Goal: Task Accomplishment & Management: Use online tool/utility

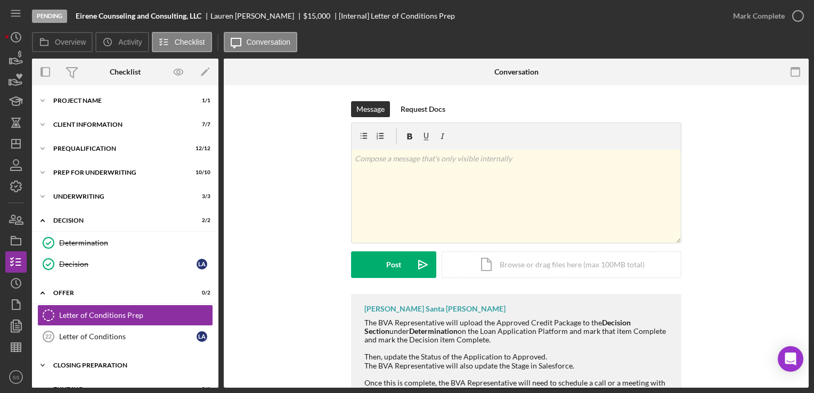
scroll to position [40, 0]
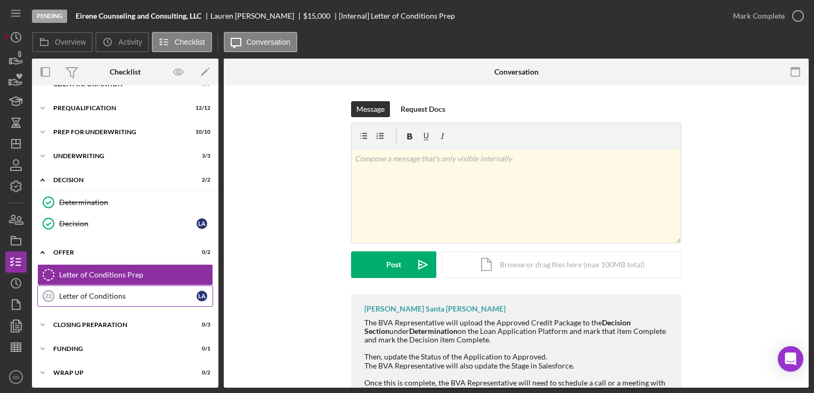
click at [77, 302] on link "Letter of Conditions 22 Letter of Conditions L A" at bounding box center [125, 295] width 176 height 21
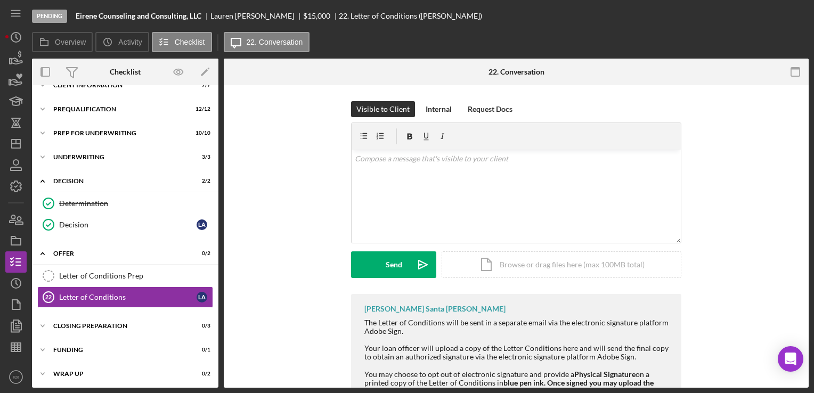
scroll to position [40, 0]
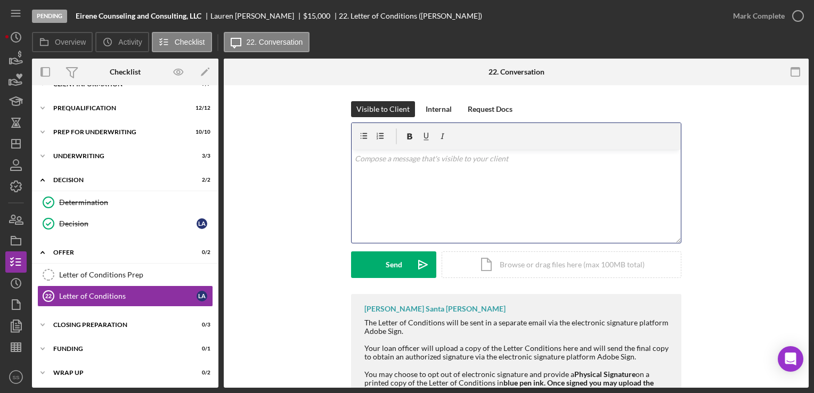
click at [488, 206] on div "v Color teal Color pink Remove color Add row above Add row below Add column bef…" at bounding box center [515, 196] width 329 height 93
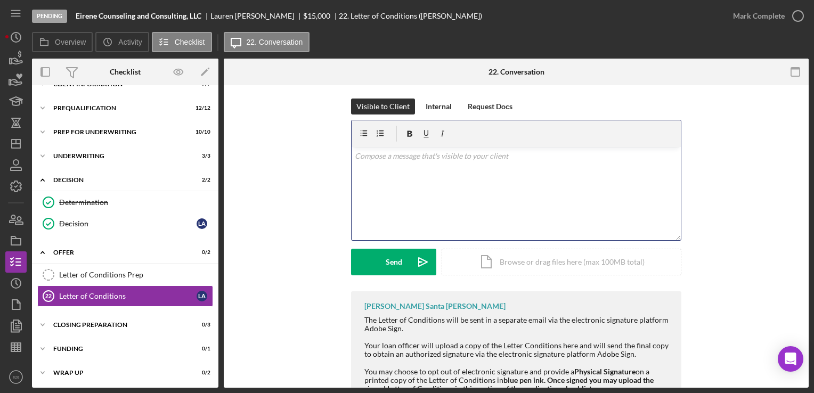
scroll to position [3, 0]
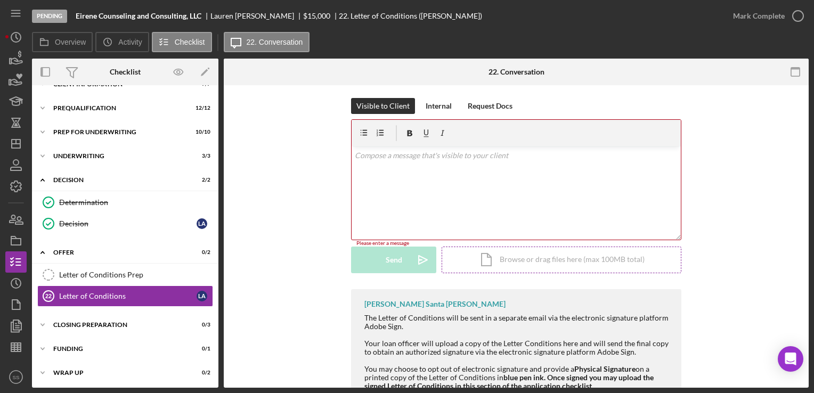
click at [494, 259] on div "Icon/Document Browse or drag files here (max 100MB total) Tap to choose files o…" at bounding box center [561, 260] width 240 height 27
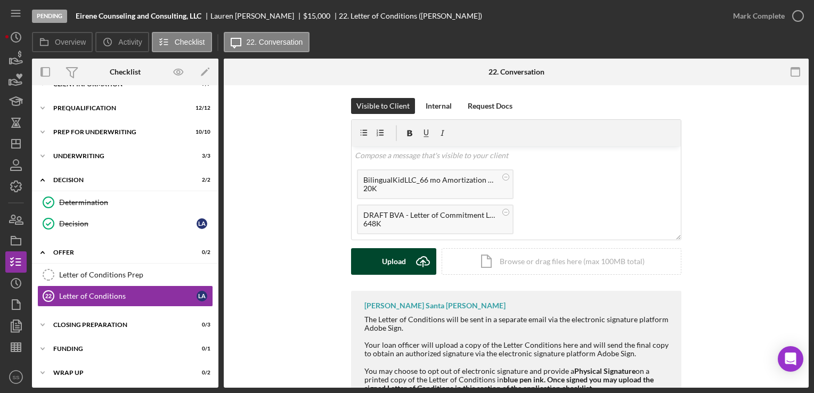
click at [387, 251] on div "Upload" at bounding box center [394, 261] width 24 height 27
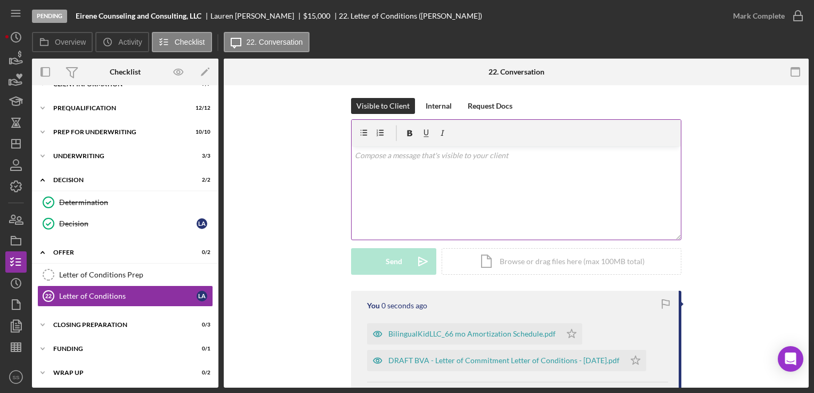
click at [532, 191] on div "v Color teal Color pink Remove color Add row above Add row below Add column bef…" at bounding box center [515, 192] width 329 height 93
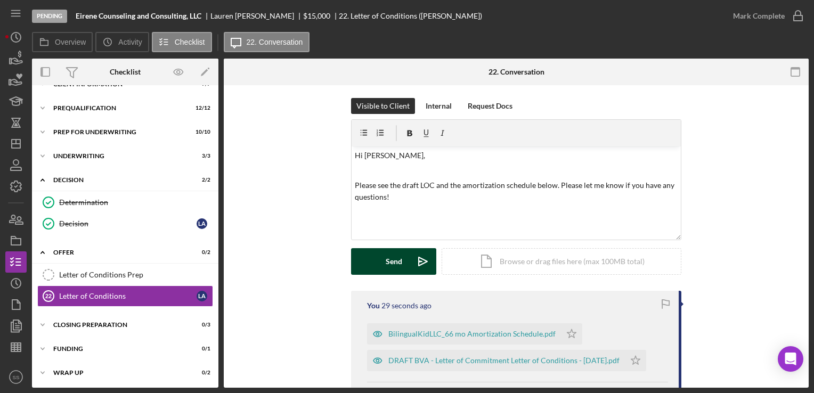
click at [399, 265] on div "Send" at bounding box center [394, 261] width 17 height 27
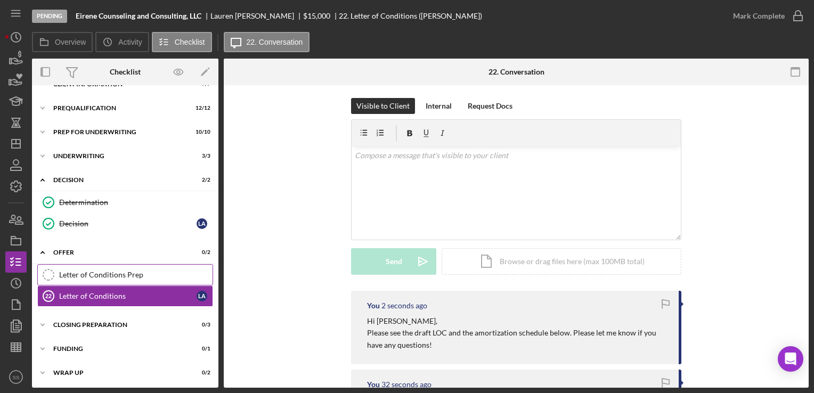
click at [87, 276] on div "Letter of Conditions Prep" at bounding box center [135, 274] width 153 height 9
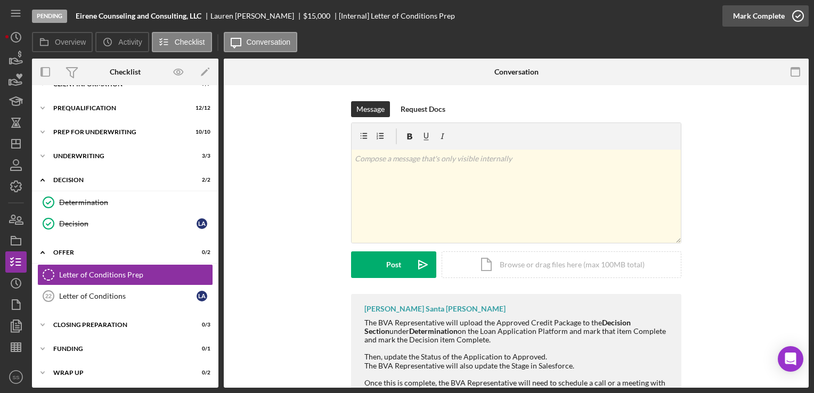
click at [797, 19] on icon "button" at bounding box center [797, 16] width 27 height 27
